Goal: Information Seeking & Learning: Find specific page/section

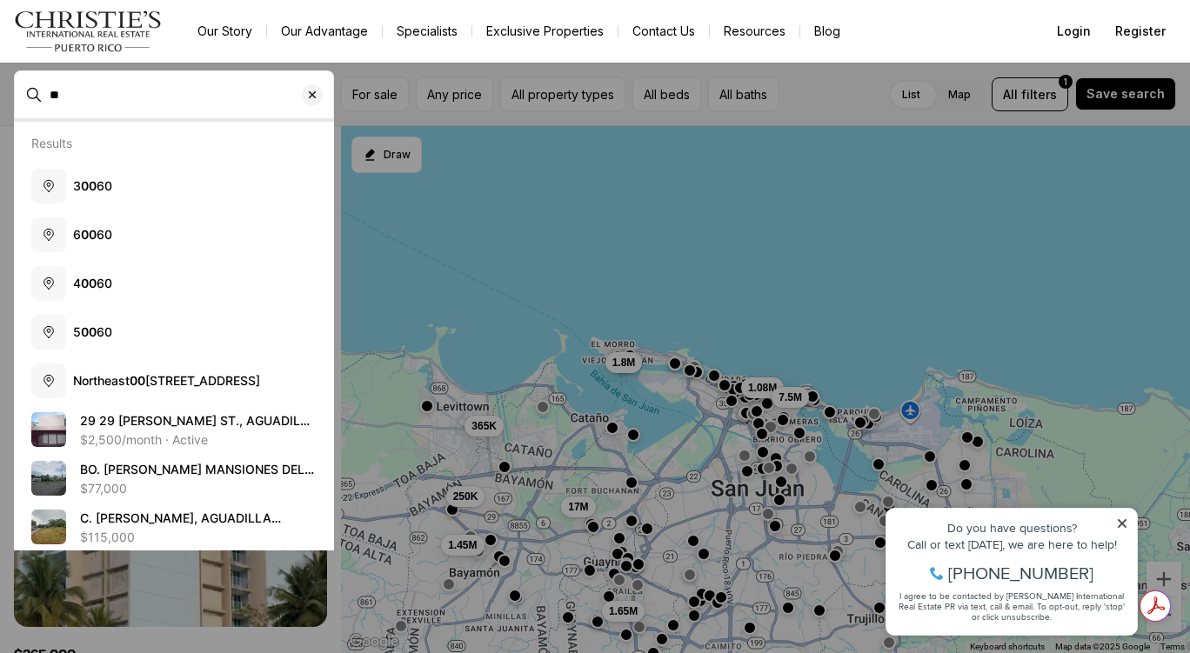
type input "*"
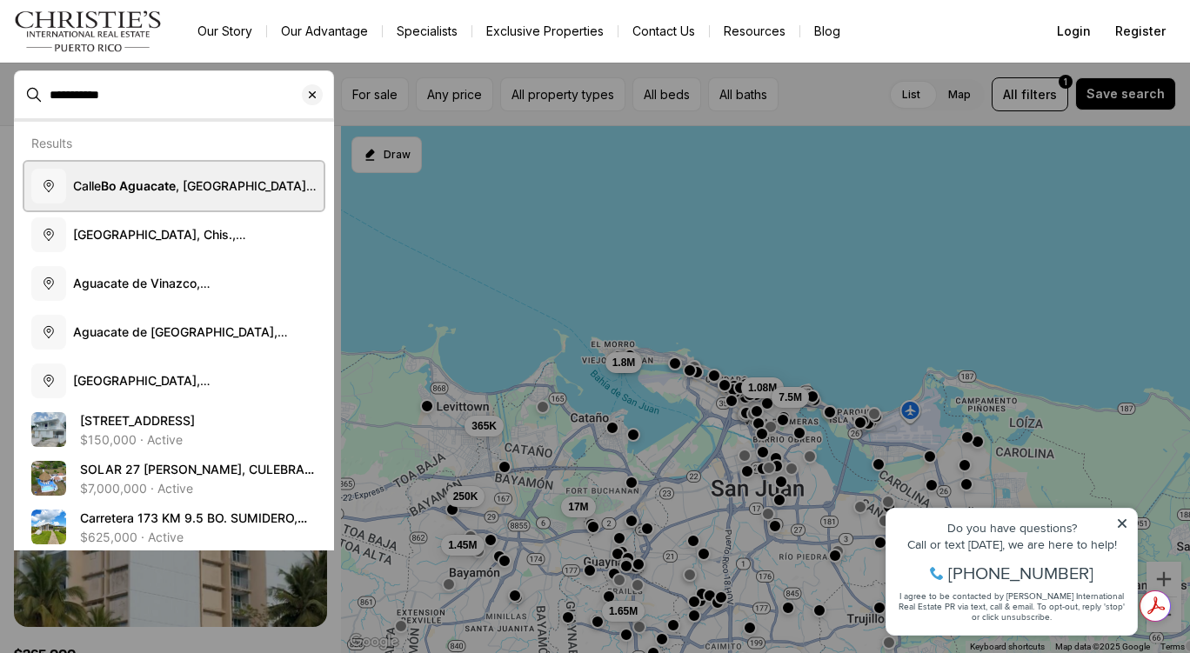
click at [225, 188] on span "[GEOGRAPHIC_DATA], [US_STATE]" at bounding box center [195, 194] width 244 height 32
type input "**********"
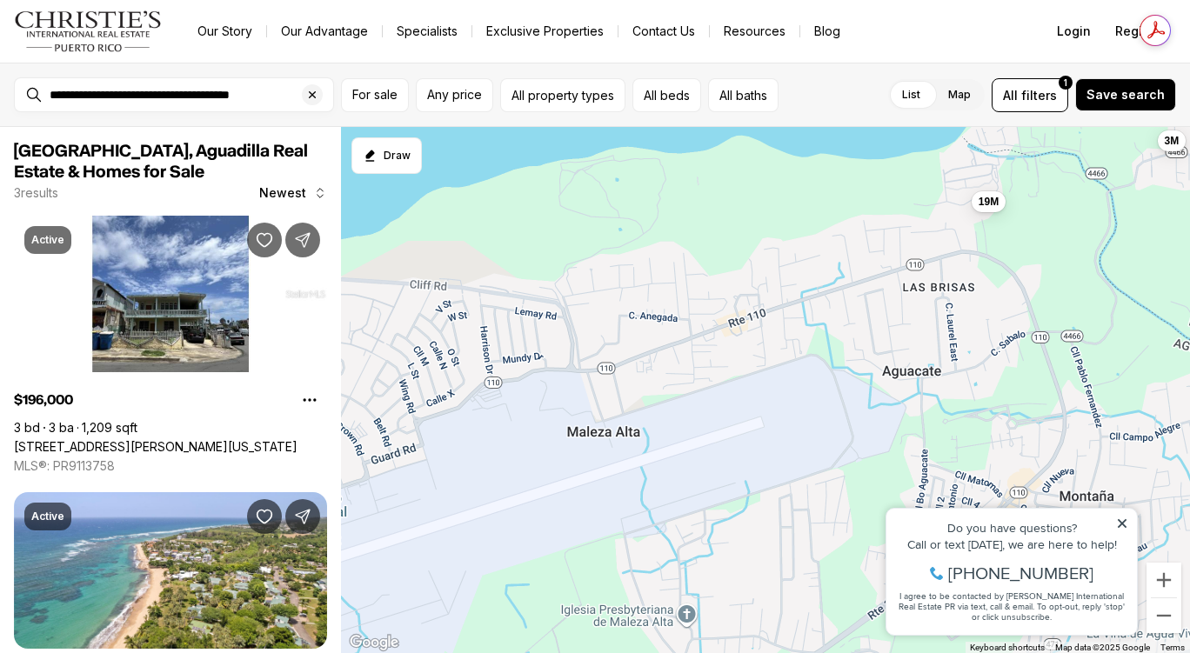
click at [1125, 523] on icon at bounding box center [1122, 524] width 12 height 12
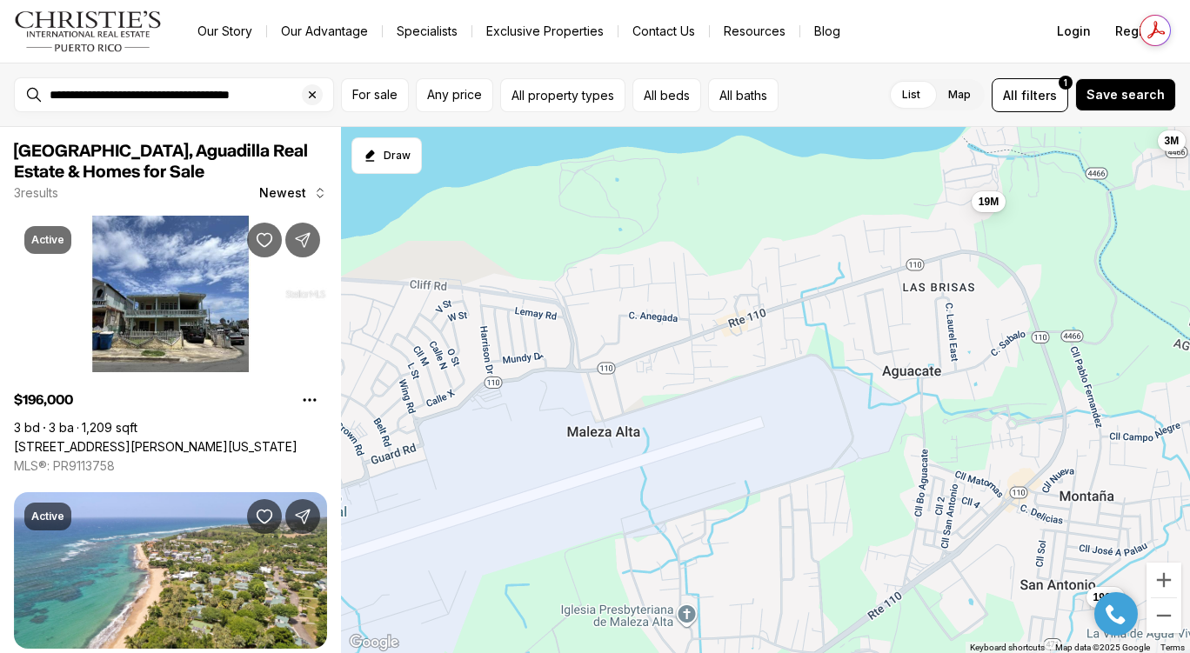
click at [876, 350] on div "196K 19M 3M" at bounding box center [765, 390] width 849 height 527
click at [584, 96] on button "All property types" at bounding box center [562, 95] width 125 height 34
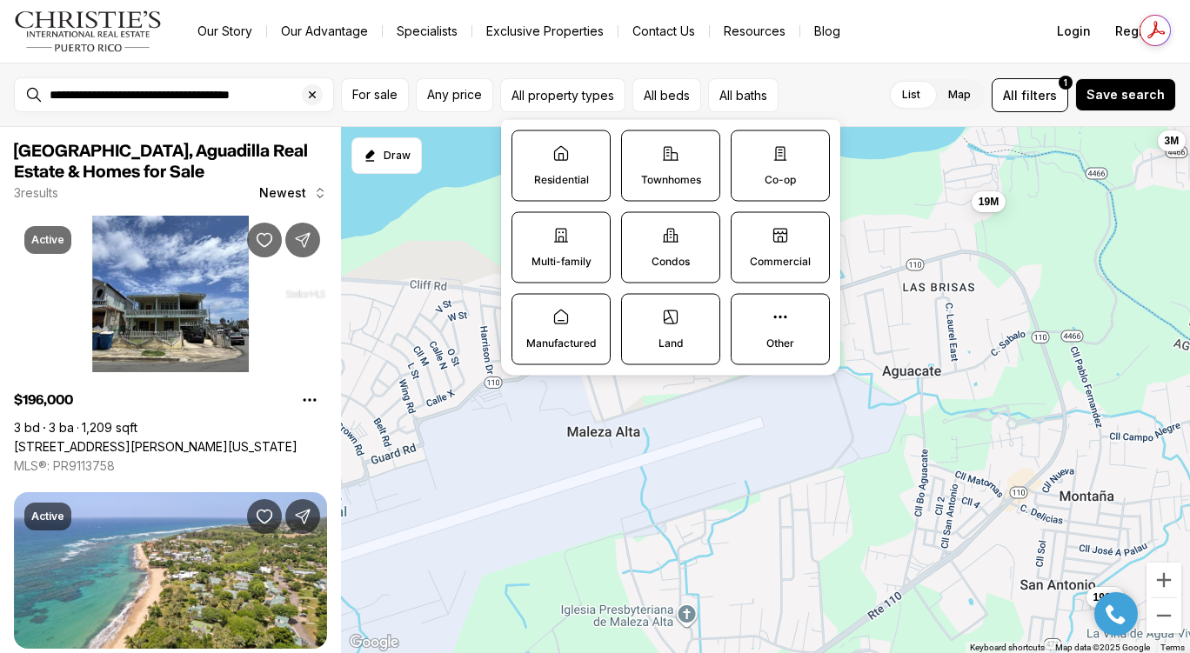
click at [570, 157] on label "Residential" at bounding box center [560, 165] width 99 height 71
click at [530, 149] on button "Residential" at bounding box center [520, 139] width 17 height 17
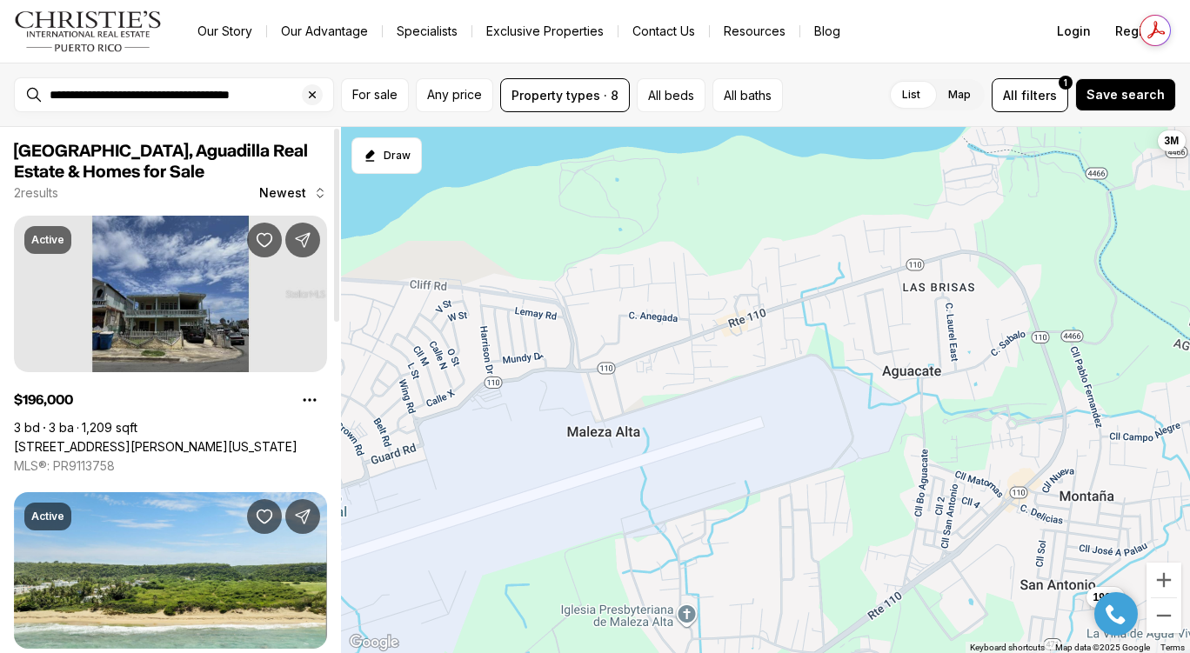
click at [184, 439] on link "[STREET_ADDRESS][PERSON_NAME][US_STATE]" at bounding box center [156, 447] width 284 height 16
